Goal: Check status: Check status

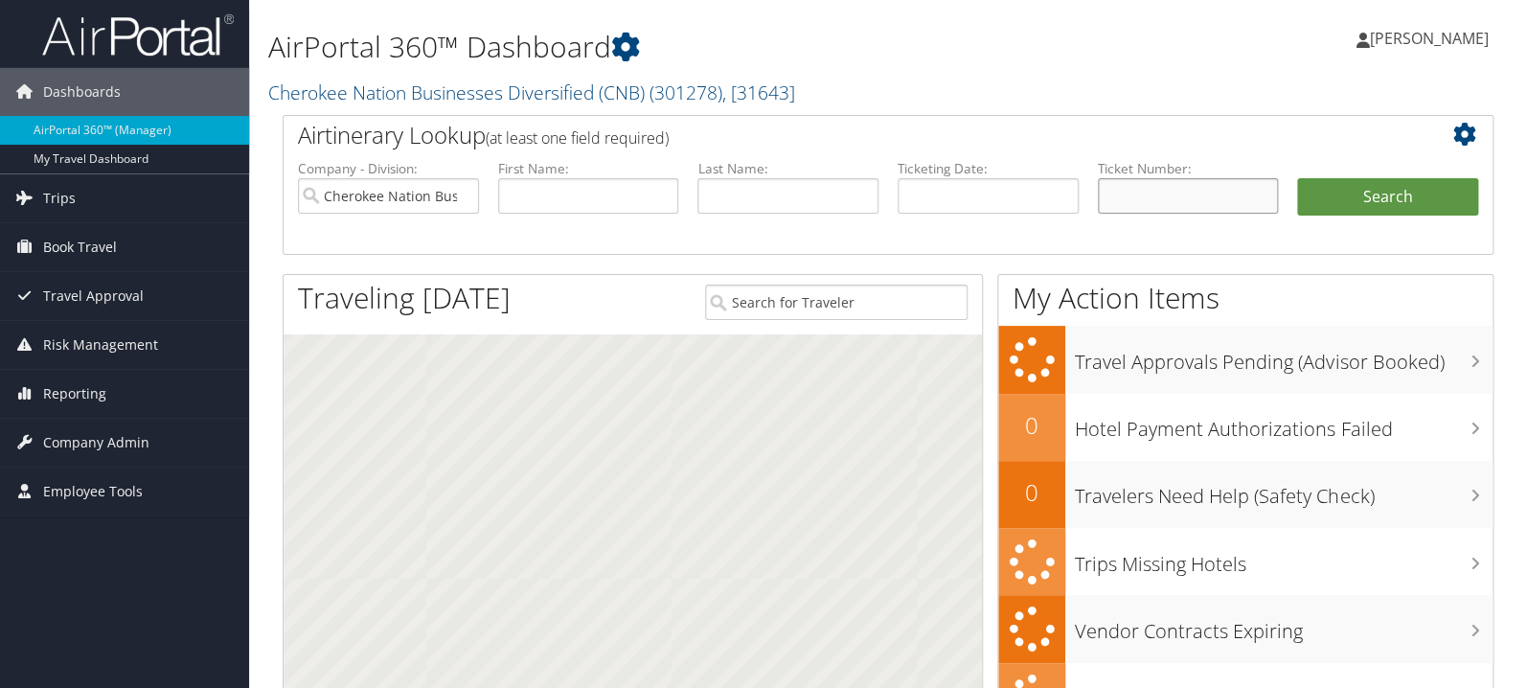
click at [1169, 199] on input "text" at bounding box center [1188, 195] width 181 height 35
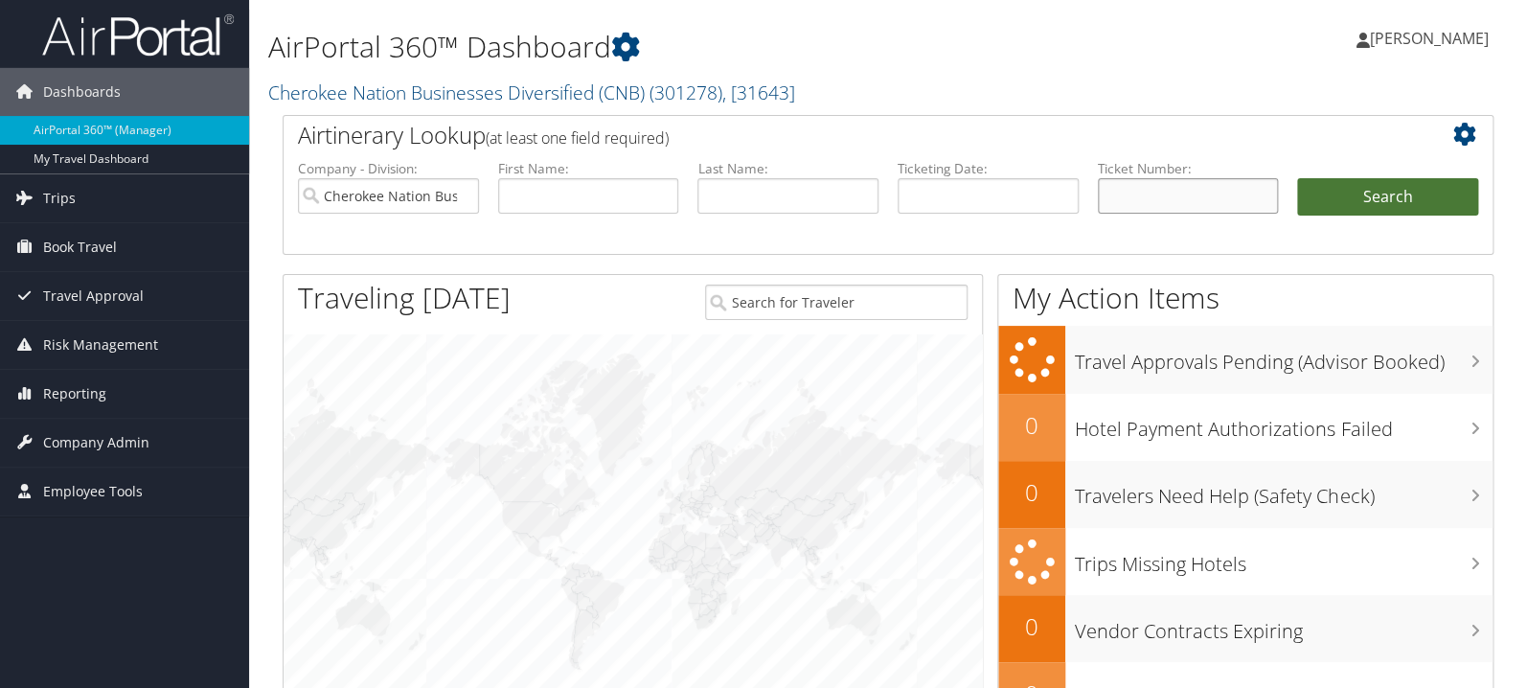
paste input "0017309093688"
type input "0017309093688"
click at [1349, 190] on button "Search" at bounding box center [1387, 197] width 181 height 38
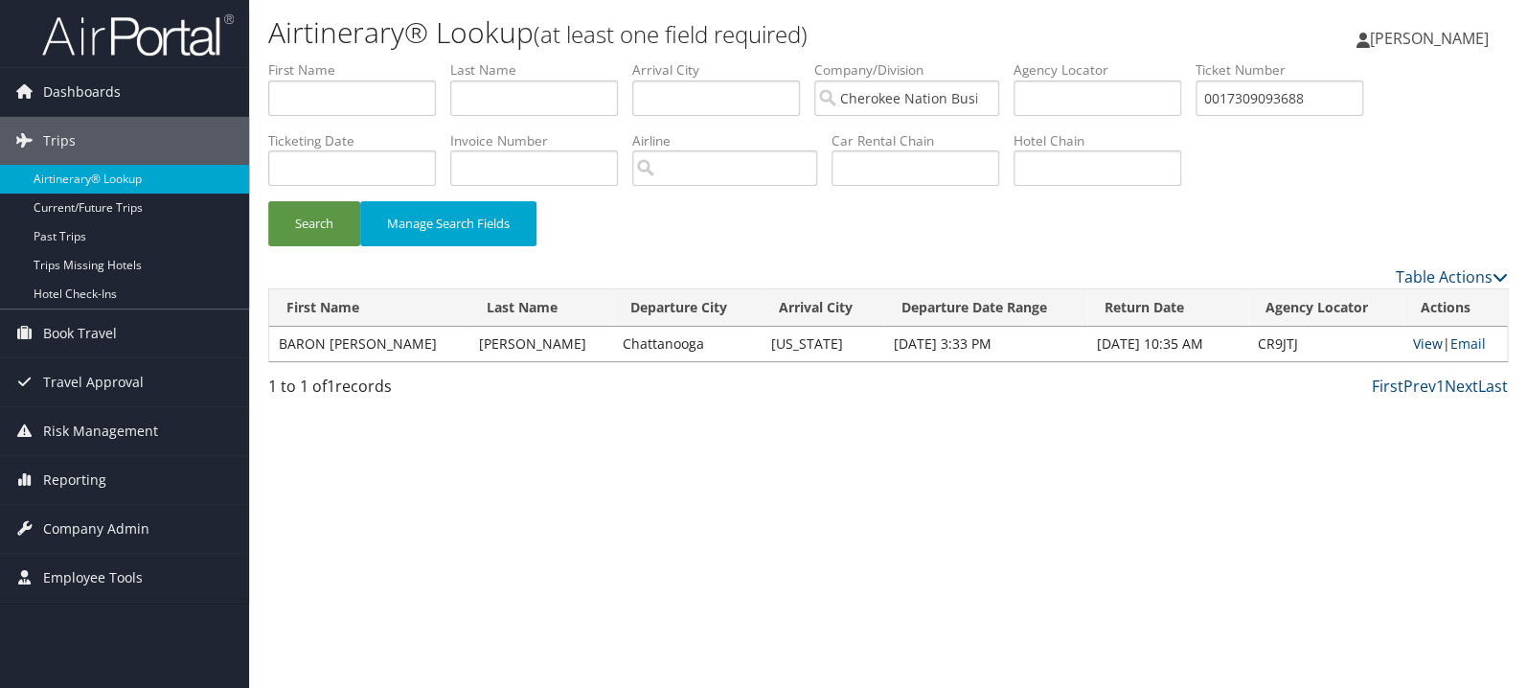
click at [1416, 346] on link "View" at bounding box center [1427, 343] width 30 height 18
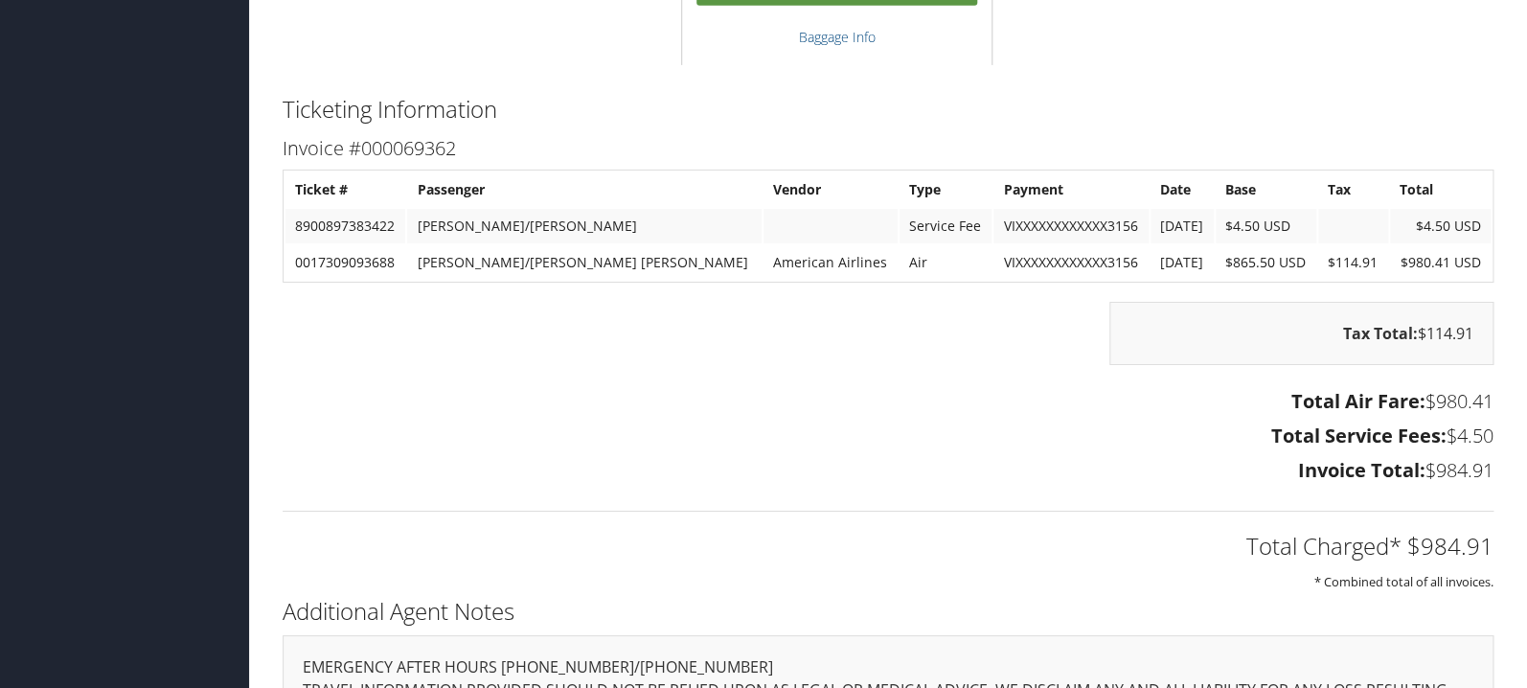
scroll to position [3007, 0]
